Goal: Task Accomplishment & Management: Complete application form

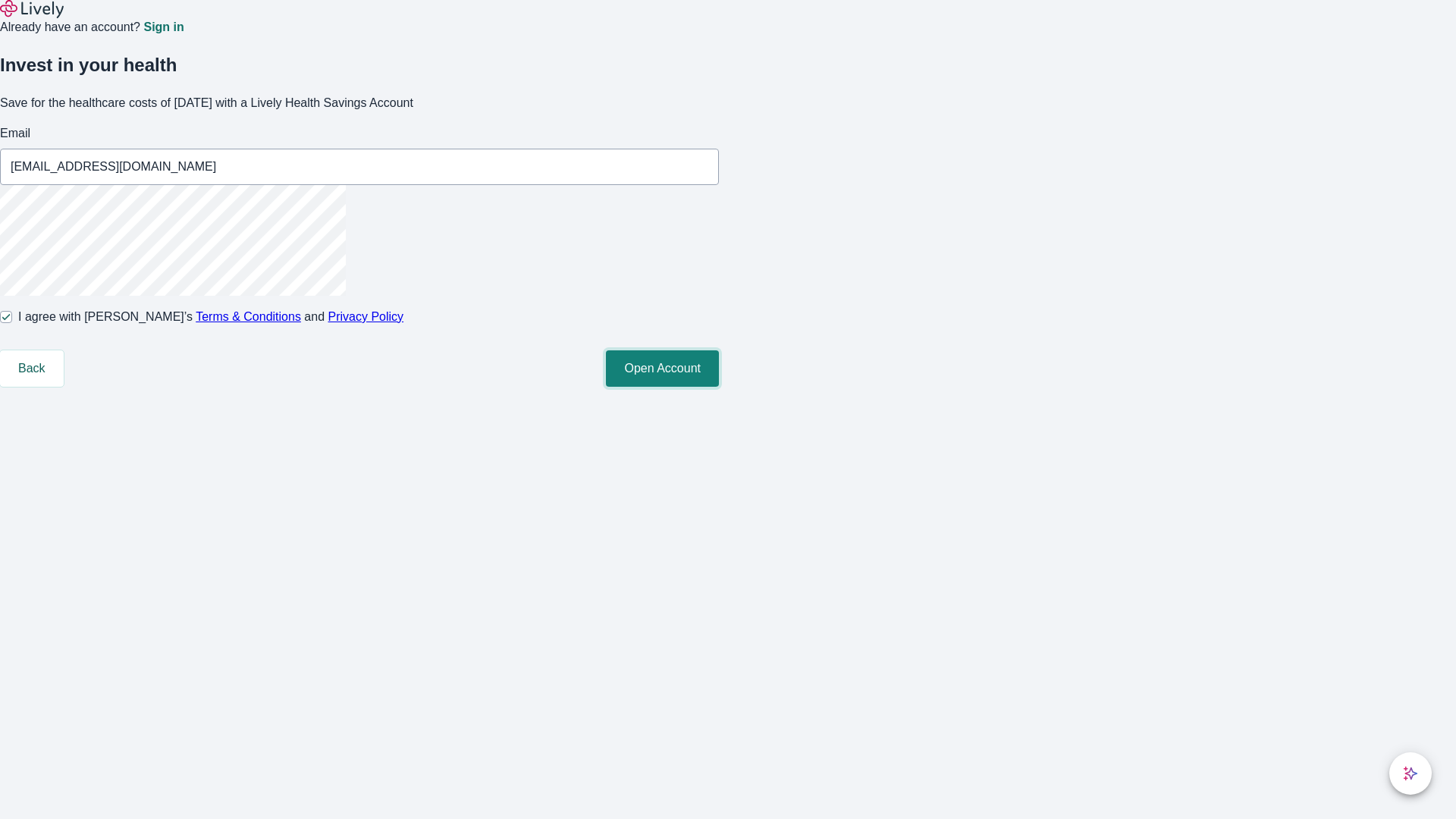
click at [719, 387] on button "Open Account" at bounding box center [662, 368] width 113 height 36
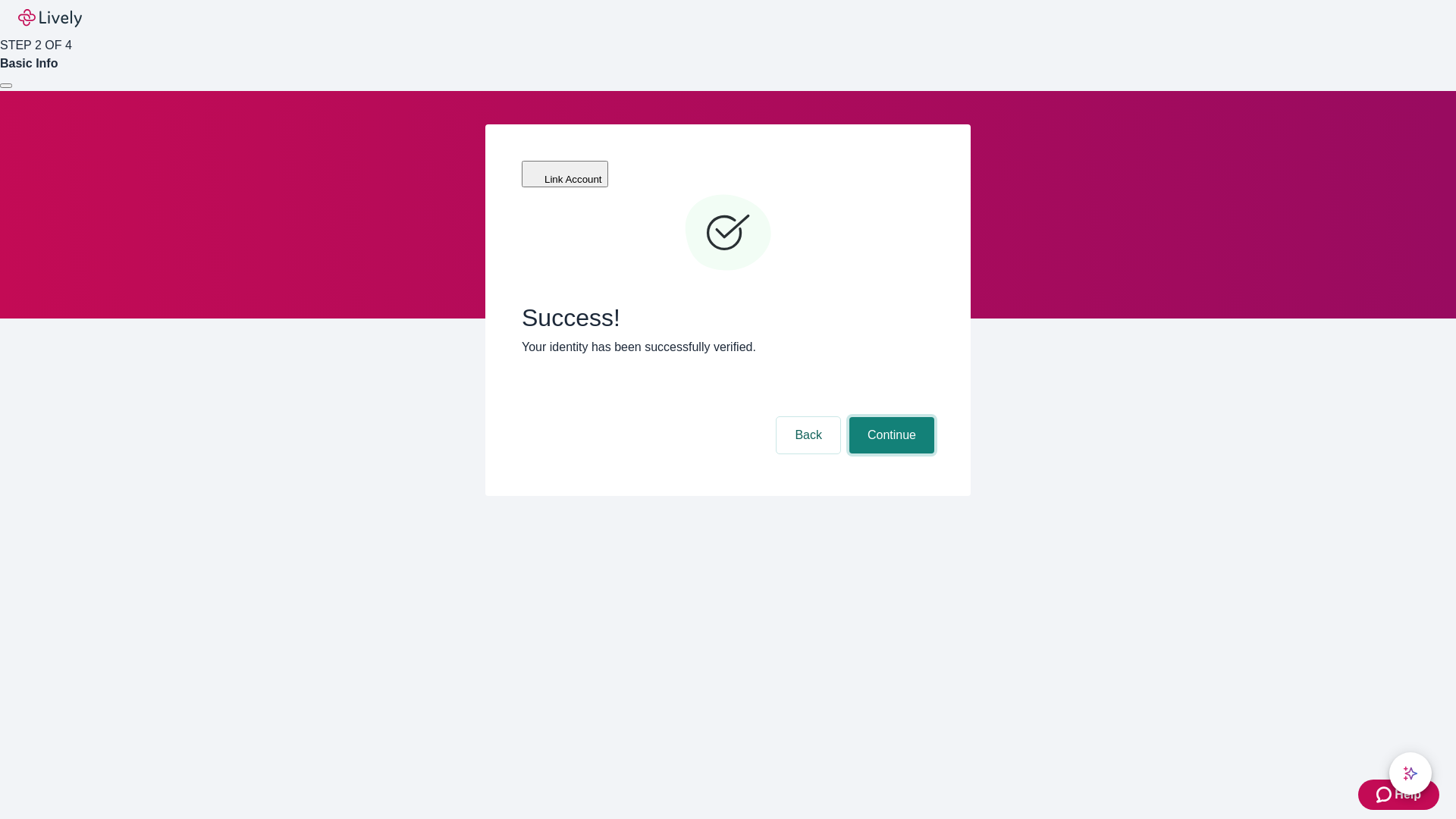
click at [889, 417] on button "Continue" at bounding box center [892, 435] width 85 height 36
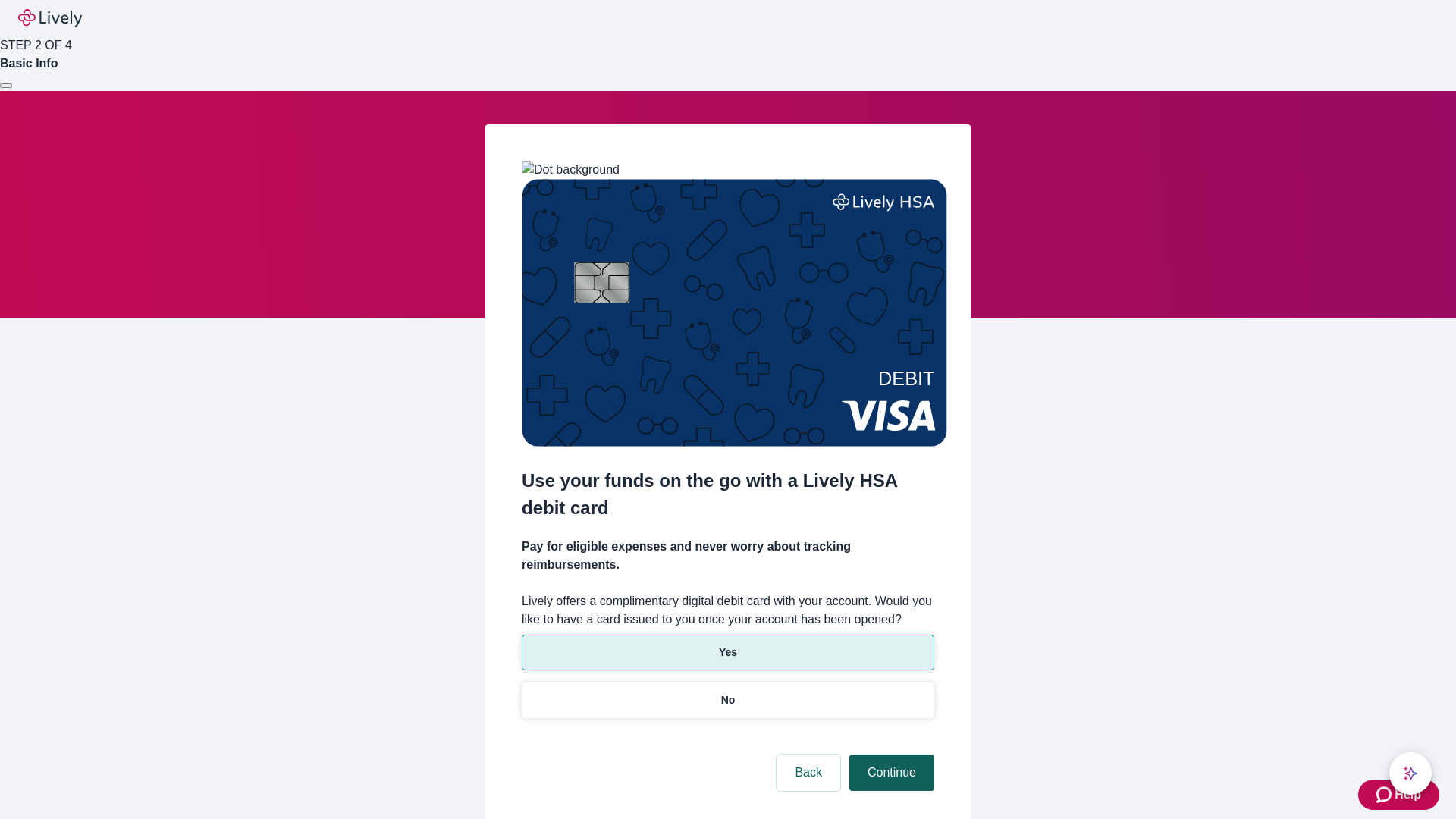
click at [728, 645] on p "Yes" at bounding box center [728, 653] width 18 height 16
click at [889, 755] on button "Continue" at bounding box center [892, 772] width 85 height 36
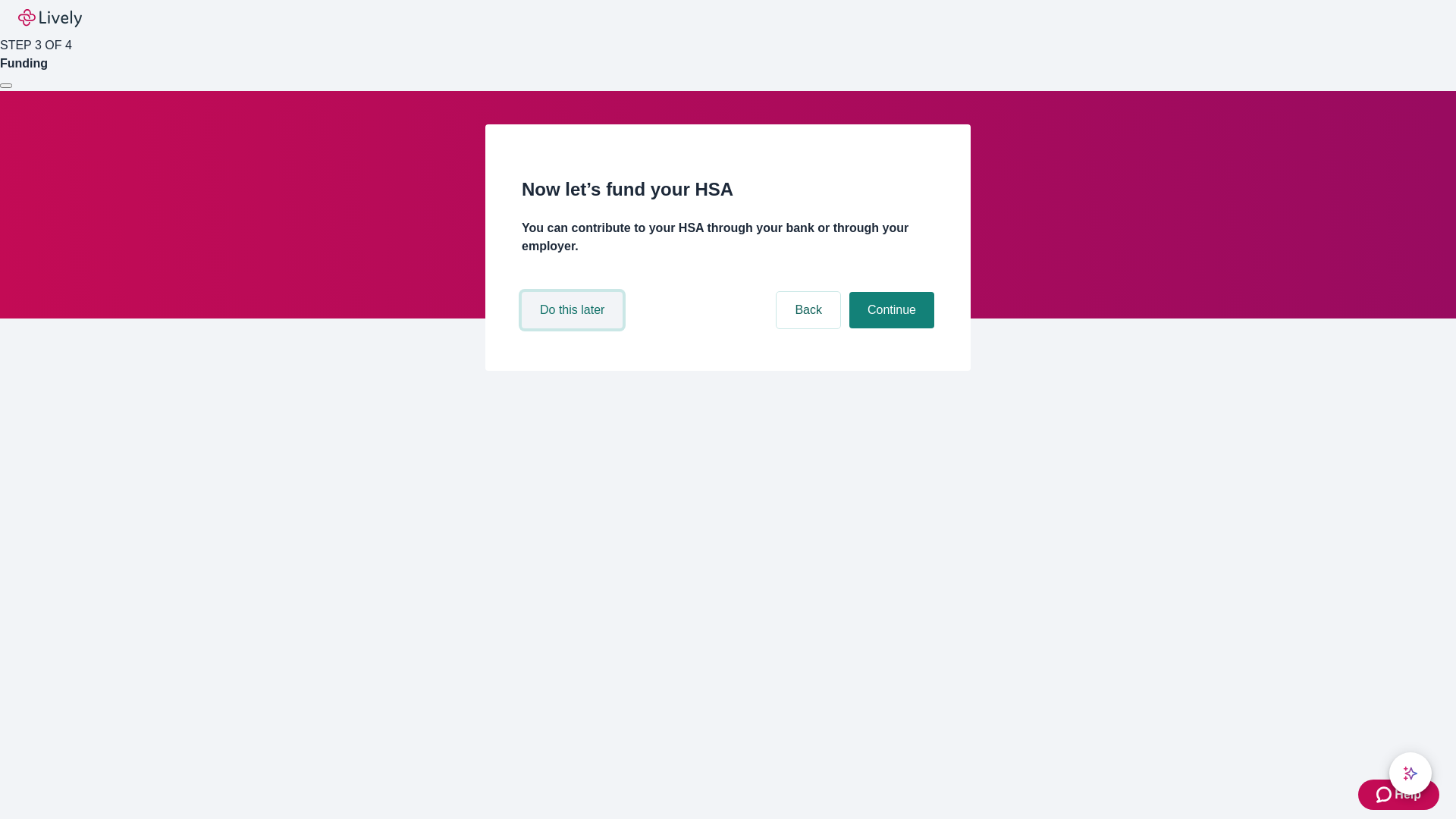
click at [574, 329] on button "Do this later" at bounding box center [572, 309] width 101 height 36
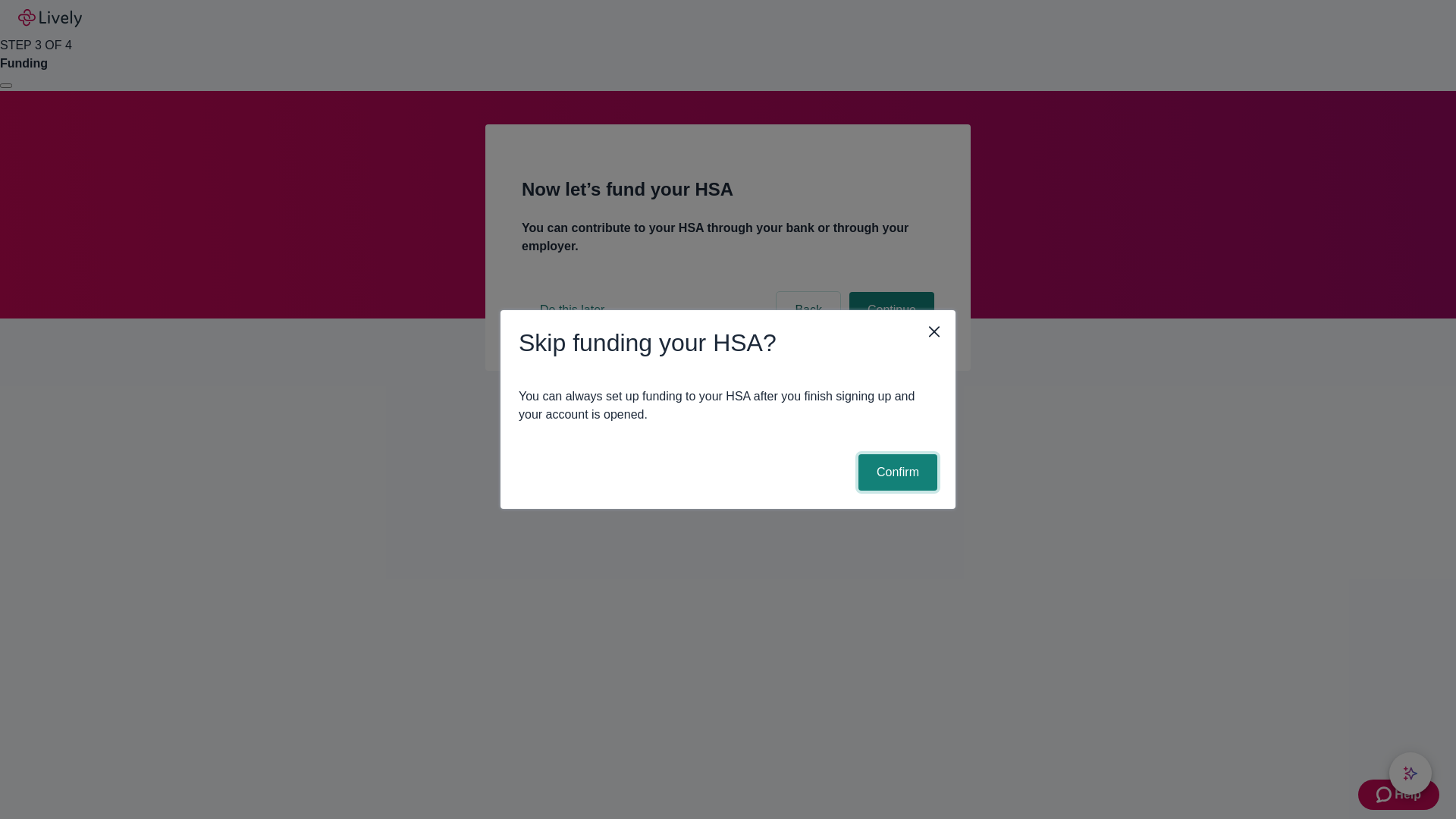
click at [895, 473] on button "Confirm" at bounding box center [898, 472] width 79 height 36
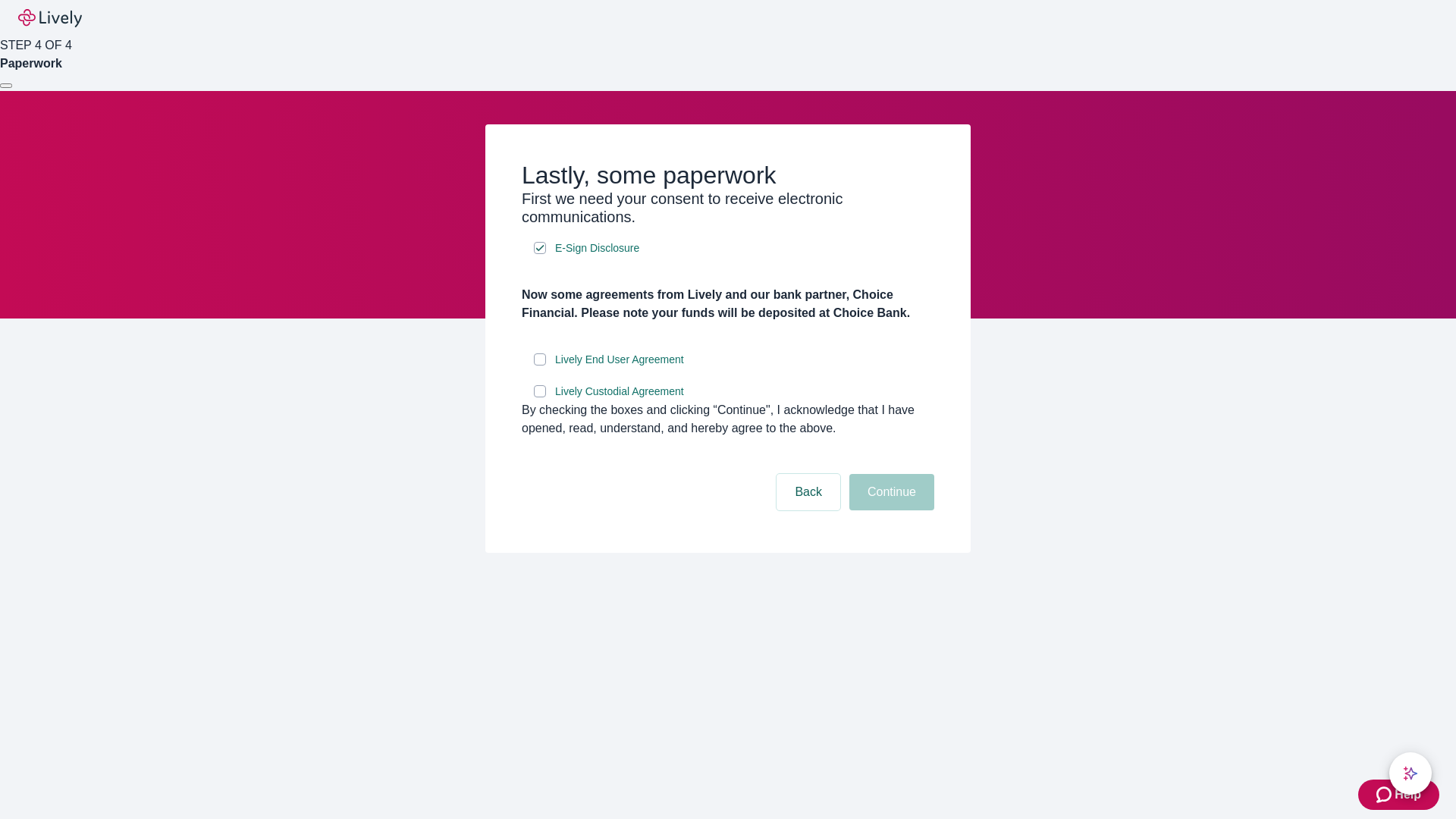
click at [540, 366] on input "Lively End User Agreement" at bounding box center [540, 359] width 12 height 12
checkbox input "true"
click at [540, 397] on input "Lively Custodial Agreement" at bounding box center [540, 391] width 12 height 12
checkbox input "true"
click at [889, 511] on button "Continue" at bounding box center [892, 491] width 85 height 36
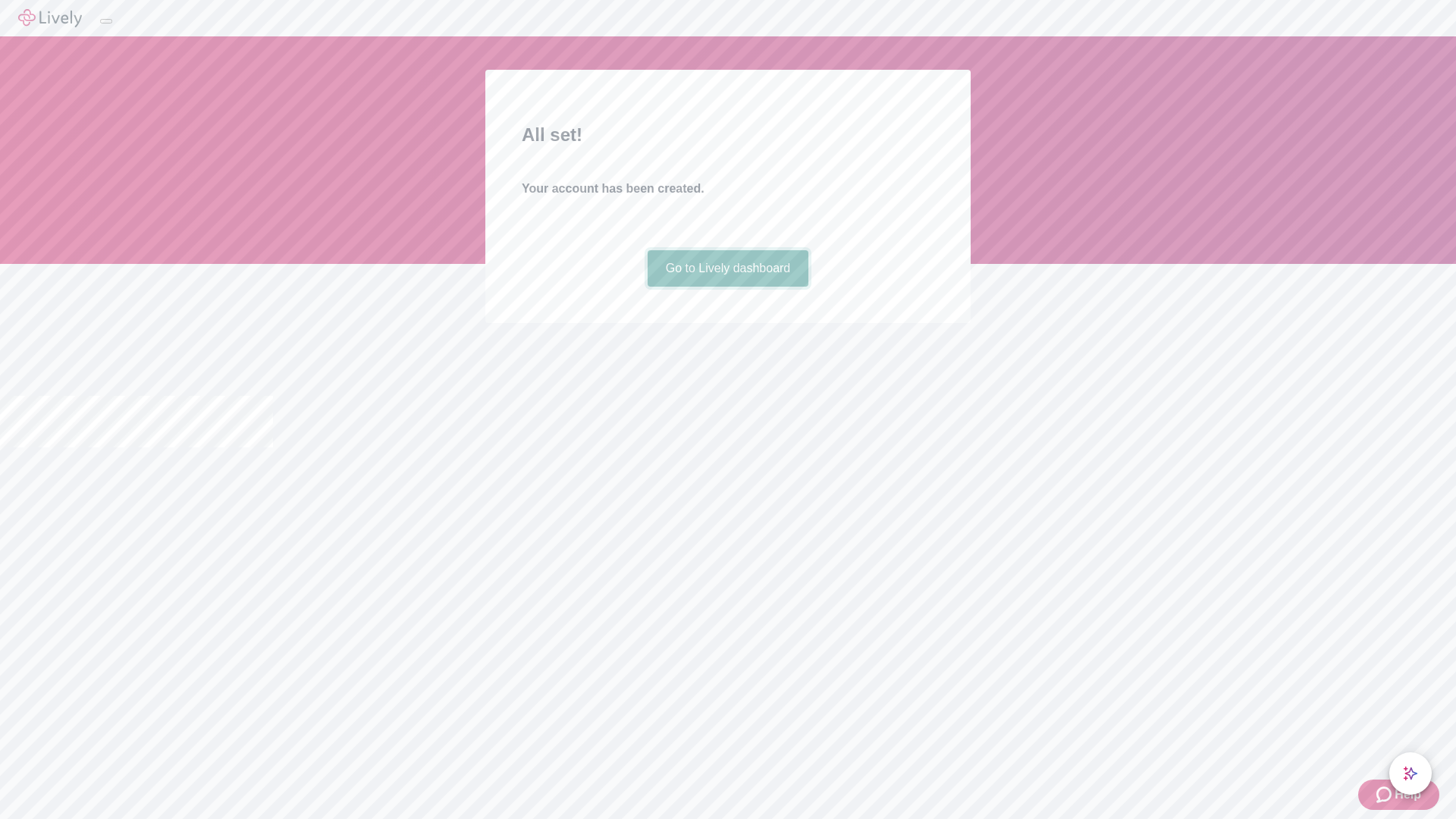
click at [728, 286] on link "Go to Lively dashboard" at bounding box center [728, 268] width 162 height 36
